Goal: Answer question/provide support: Share knowledge or assist other users

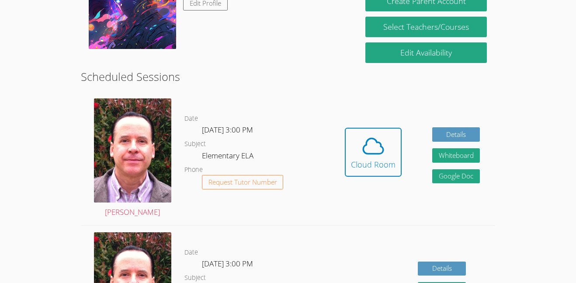
scroll to position [183, 0]
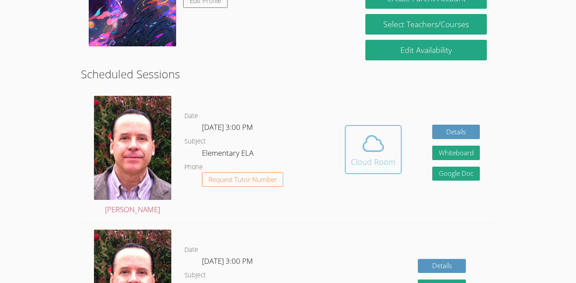
click at [387, 134] on span at bounding box center [373, 143] width 45 height 24
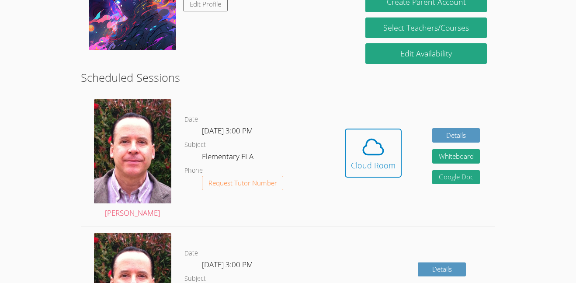
scroll to position [174, 0]
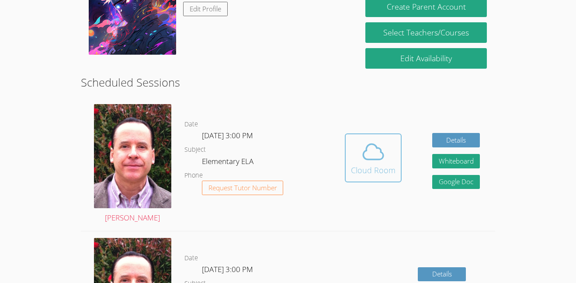
click at [355, 155] on span at bounding box center [373, 151] width 45 height 24
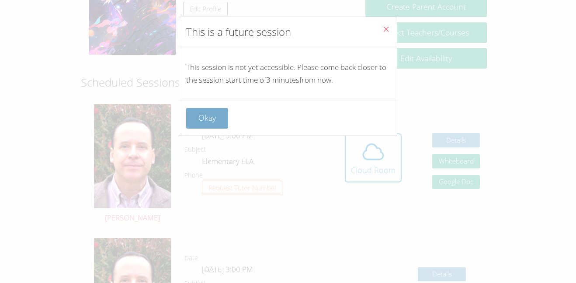
click at [212, 125] on button "Okay" at bounding box center [207, 118] width 42 height 21
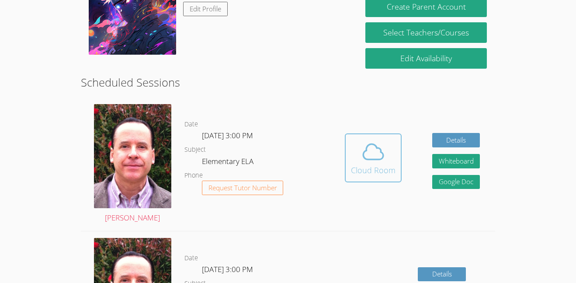
click at [367, 170] on div "Cloud Room" at bounding box center [373, 170] width 45 height 12
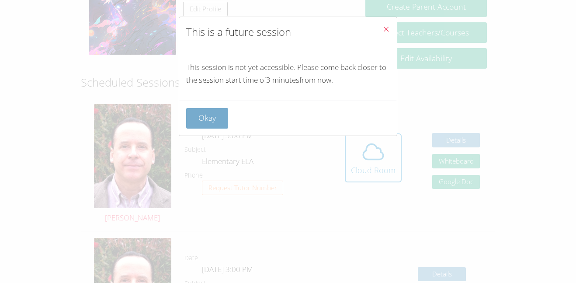
click at [202, 115] on button "Okay" at bounding box center [207, 118] width 42 height 21
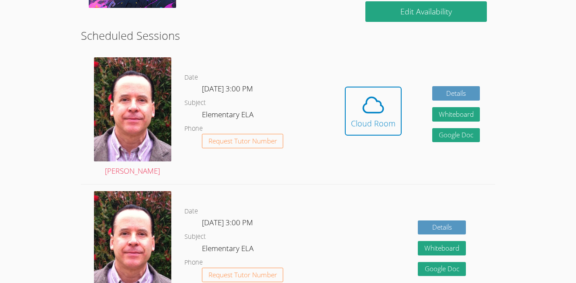
scroll to position [222, 0]
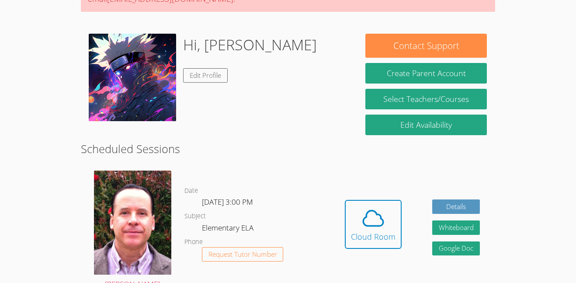
scroll to position [115, 0]
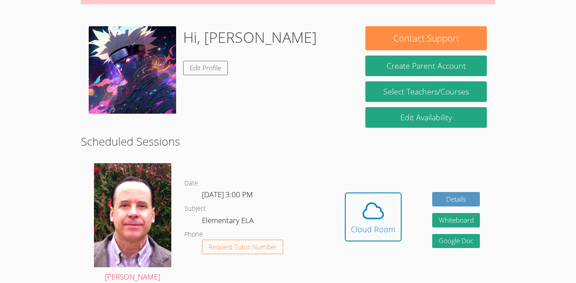
click at [426, 241] on div "Hidden Cloud Room Details Whiteboard Hidden Google Doc" at bounding box center [412, 222] width 166 height 133
click at [383, 231] on div "Cloud Room" at bounding box center [373, 229] width 45 height 12
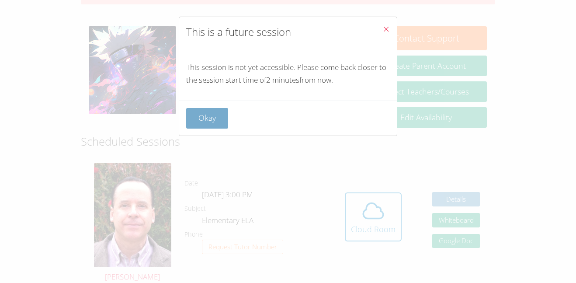
click at [190, 113] on button "Okay" at bounding box center [207, 118] width 42 height 21
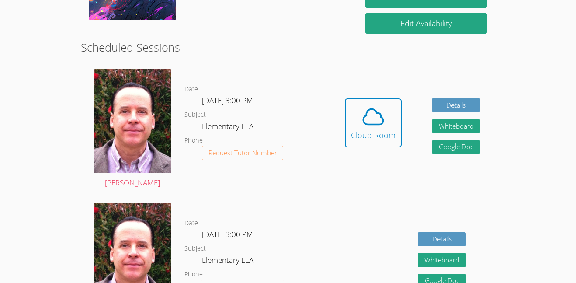
scroll to position [208, 0]
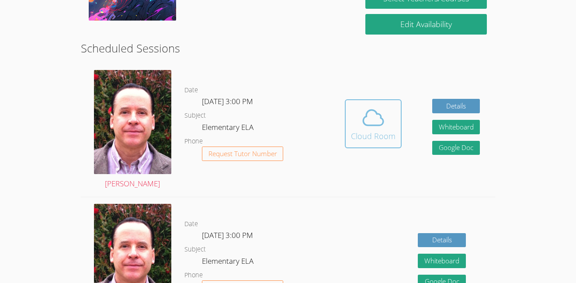
click at [391, 110] on span at bounding box center [373, 117] width 45 height 24
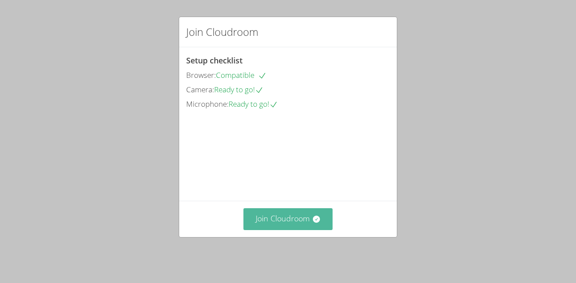
click at [265, 214] on button "Join Cloudroom" at bounding box center [288, 218] width 90 height 21
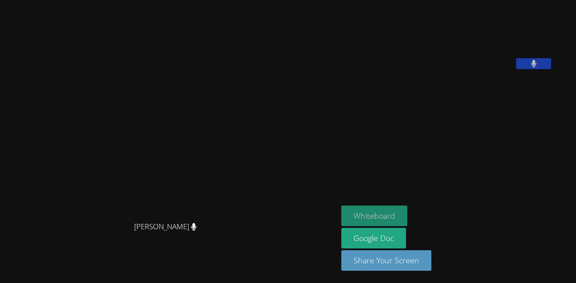
click at [404, 218] on button "Whiteboard" at bounding box center [374, 215] width 66 height 21
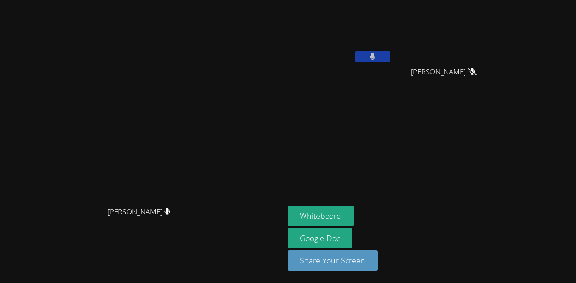
click at [499, 43] on video at bounding box center [447, 32] width 104 height 59
click at [499, 42] on video at bounding box center [447, 32] width 104 height 59
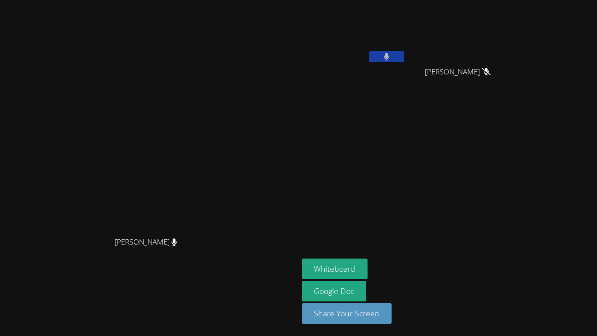
drag, startPoint x: 180, startPoint y: 85, endPoint x: 404, endPoint y: 218, distance: 260.8
click at [404, 218] on video at bounding box center [298, 168] width 597 height 336
click at [311, 35] on video at bounding box center [298, 168] width 597 height 336
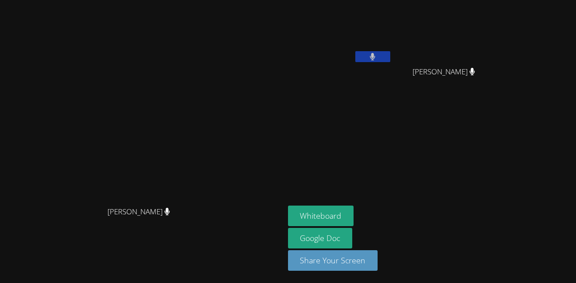
click at [390, 52] on button at bounding box center [372, 56] width 35 height 11
click at [390, 61] on button at bounding box center [372, 56] width 35 height 11
click at [390, 55] on button at bounding box center [372, 56] width 35 height 11
click at [390, 60] on button at bounding box center [372, 56] width 35 height 11
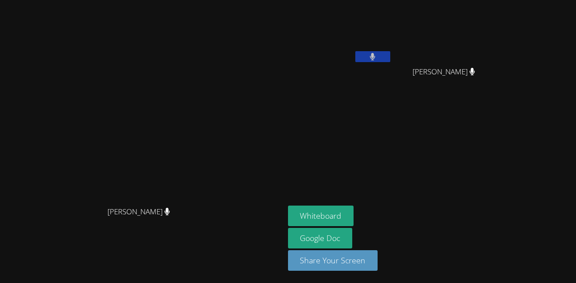
click at [375, 58] on icon at bounding box center [372, 56] width 5 height 7
click at [377, 58] on icon at bounding box center [372, 56] width 9 height 7
click at [390, 58] on button at bounding box center [372, 56] width 35 height 11
click at [377, 58] on icon at bounding box center [372, 56] width 9 height 7
click at [375, 56] on icon at bounding box center [372, 56] width 5 height 7
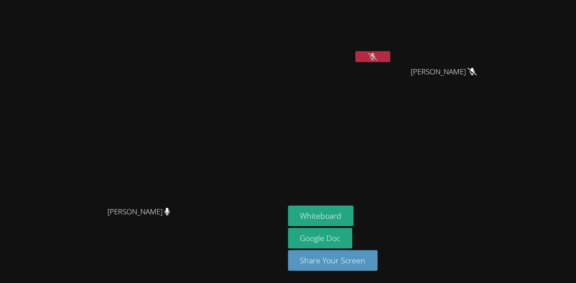
click at [377, 57] on icon at bounding box center [372, 56] width 9 height 7
click at [375, 57] on icon at bounding box center [372, 56] width 5 height 7
click at [390, 60] on button at bounding box center [372, 56] width 35 height 11
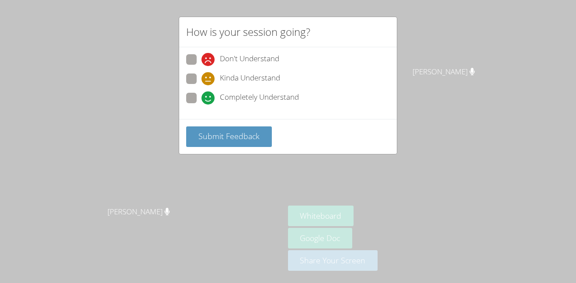
click at [431, 57] on div "How is your session going? Don't Understand Kinda Understand Completely Underst…" at bounding box center [288, 141] width 576 height 283
click at [203, 94] on icon at bounding box center [207, 97] width 13 height 13
click at [203, 94] on input "Completely Understand" at bounding box center [204, 96] width 7 height 7
radio input "true"
click at [212, 132] on span "Submit Feedback" at bounding box center [228, 136] width 61 height 10
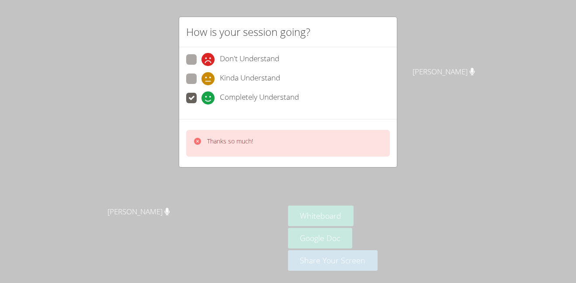
click at [441, 60] on div "How is your session going? Don't Understand Kinda Understand Completely Underst…" at bounding box center [288, 141] width 576 height 283
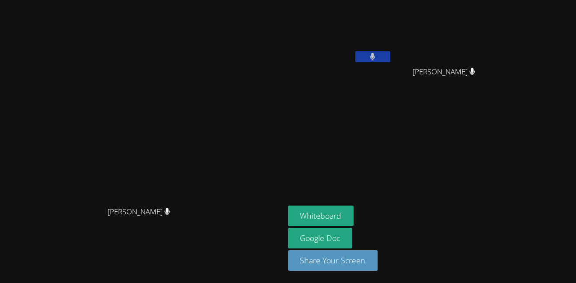
click at [390, 61] on button at bounding box center [372, 56] width 35 height 11
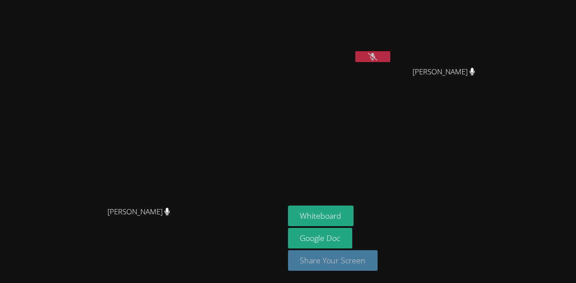
click at [378, 259] on button "Share Your Screen" at bounding box center [333, 260] width 90 height 21
click at [377, 55] on icon at bounding box center [372, 56] width 9 height 7
